Goal: Information Seeking & Learning: Learn about a topic

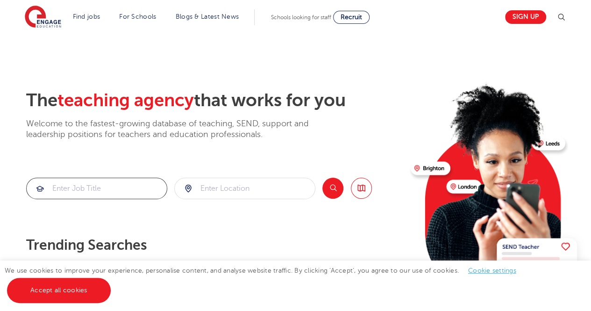
click at [116, 191] on input "search" at bounding box center [97, 188] width 140 height 21
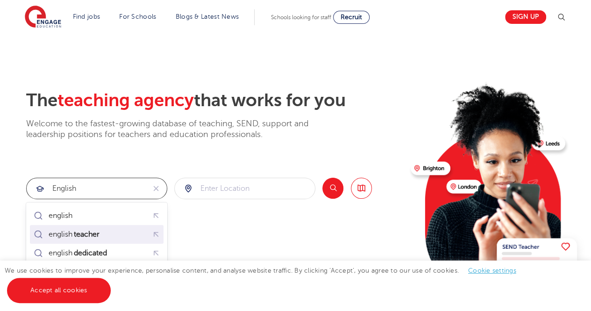
click at [89, 229] on mark "teacher" at bounding box center [86, 233] width 28 height 11
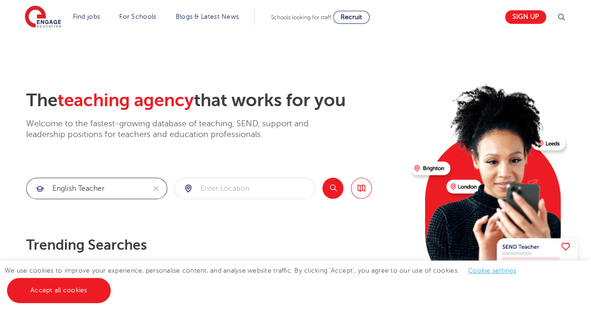
type input "english teacher"
click at [334, 190] on button "Search" at bounding box center [332, 187] width 21 height 21
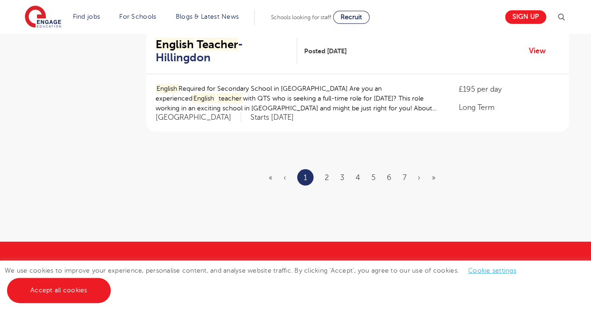
scroll to position [1167, 0]
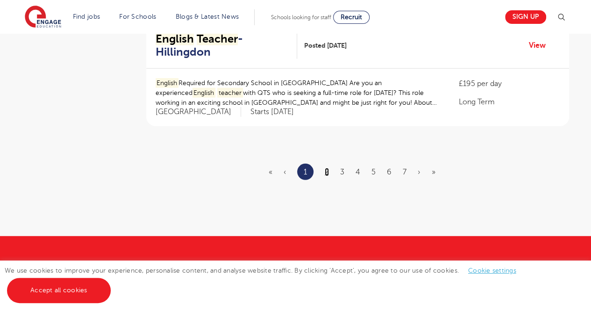
click at [329, 168] on link "2" at bounding box center [327, 172] width 4 height 8
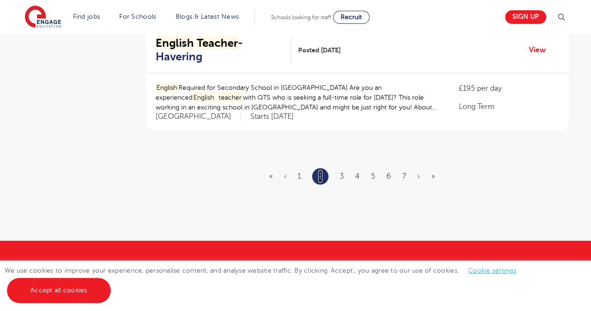
scroll to position [1168, 0]
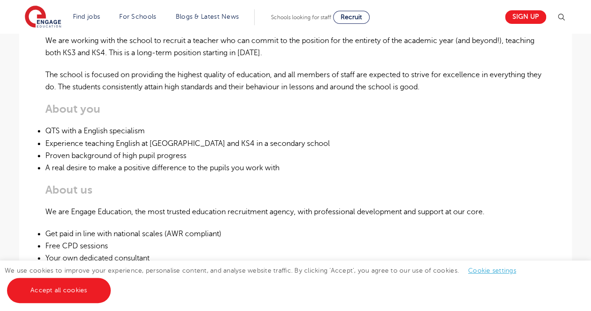
scroll to position [345, 0]
click at [177, 147] on li "Experience teaching English at [GEOGRAPHIC_DATA] and KS4 in a secondary school" at bounding box center [295, 143] width 500 height 12
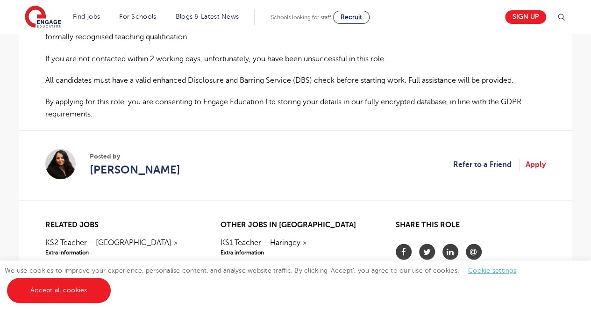
scroll to position [668, 0]
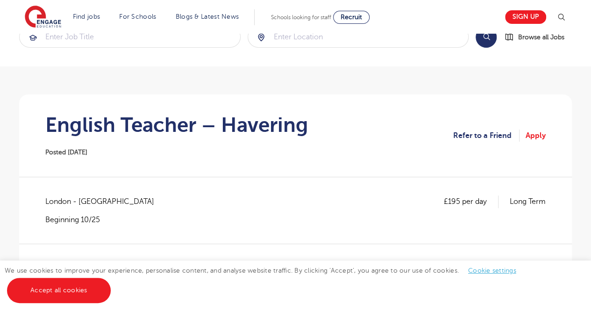
scroll to position [27, 0]
